Goal: Answer question/provide support

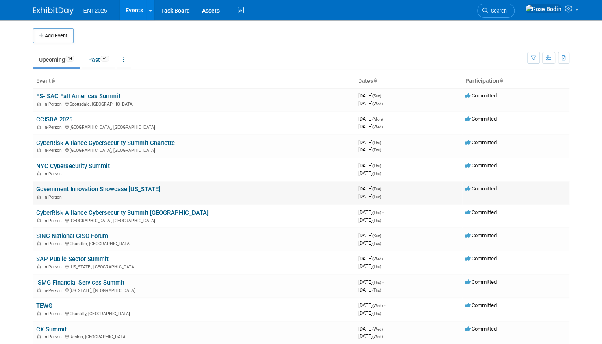
click at [117, 189] on link "Government Innovation Showcase [US_STATE]" at bounding box center [98, 189] width 124 height 7
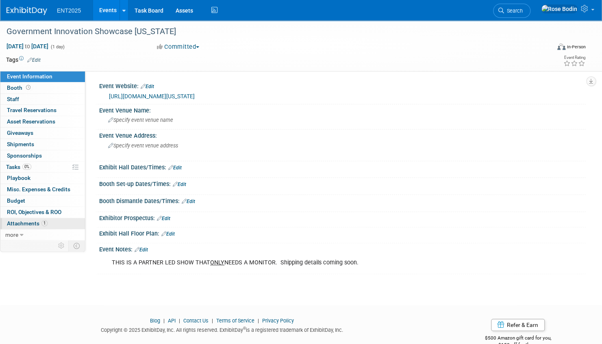
click at [61, 220] on link "1 Attachments 1" at bounding box center [42, 223] width 85 height 11
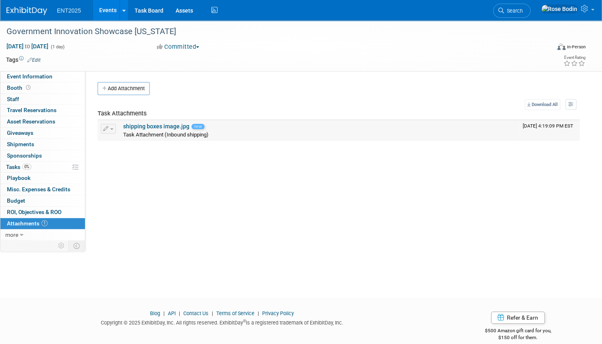
click at [171, 127] on link "shipping boxes image.jpg" at bounding box center [156, 126] width 66 height 7
click at [42, 165] on link "0% Tasks 0%" at bounding box center [42, 167] width 85 height 11
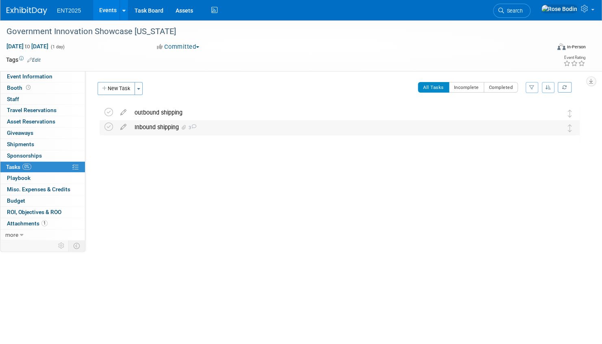
click at [238, 125] on div "Inbound shipping 3" at bounding box center [332, 127] width 403 height 14
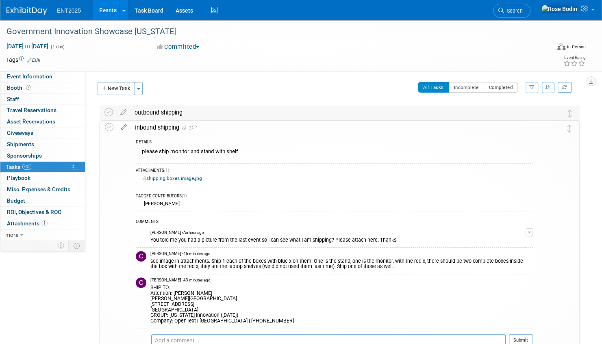
click at [268, 113] on div "outbound shipping" at bounding box center [332, 113] width 403 height 14
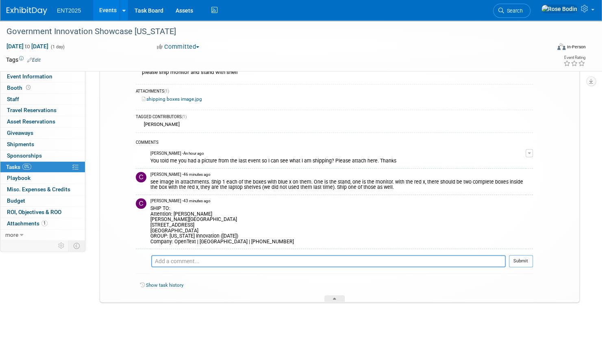
scroll to position [217, 0]
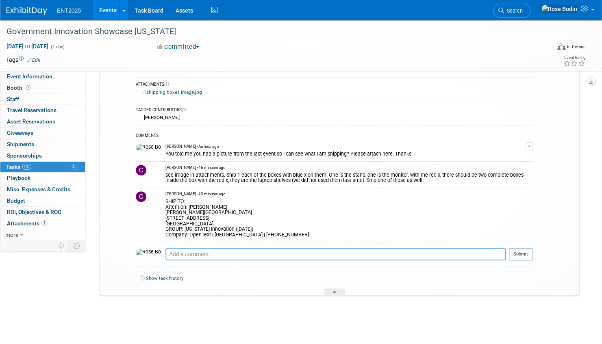
click at [200, 254] on textarea at bounding box center [335, 254] width 340 height 12
type textarea "W"
click at [185, 256] on textarea at bounding box center [335, 254] width 340 height 12
type textarea "When would you like these to arrive in Tallahassee?"
click at [521, 254] on button "Submit" at bounding box center [521, 254] width 24 height 12
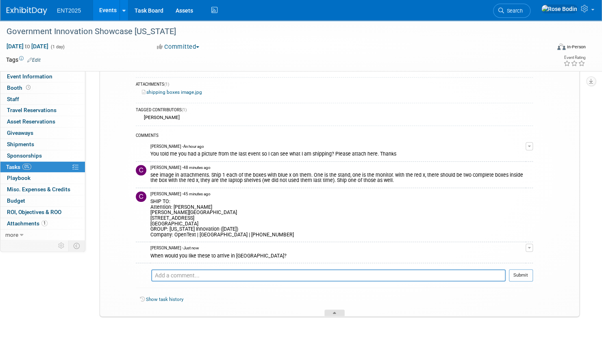
click at [332, 311] on div at bounding box center [334, 313] width 20 height 7
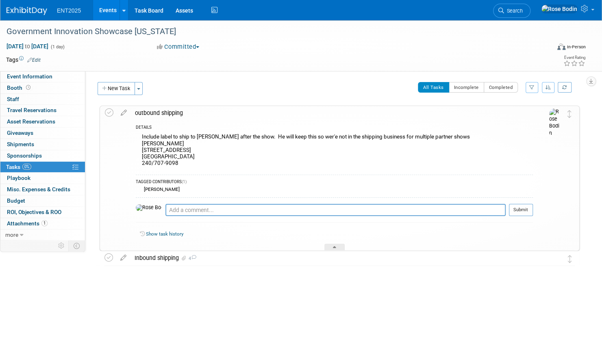
scroll to position [0, 0]
click at [333, 247] on icon at bounding box center [334, 248] width 3 height 5
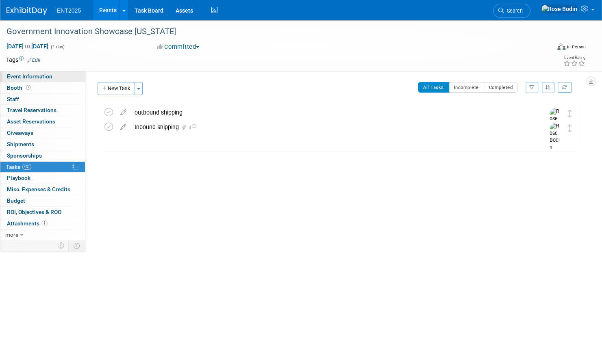
click at [67, 75] on link "Event Information" at bounding box center [42, 76] width 85 height 11
